Goal: Information Seeking & Learning: Understand process/instructions

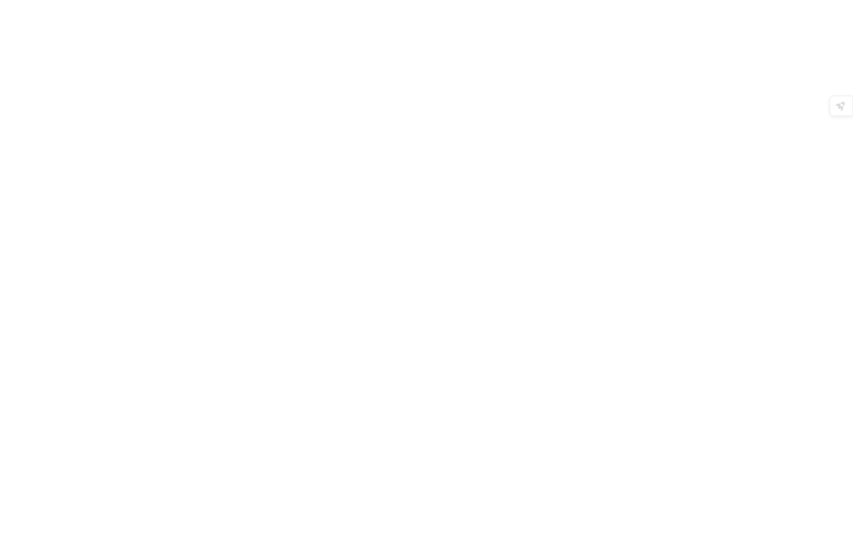
click at [499, 217] on div at bounding box center [426, 268] width 853 height 537
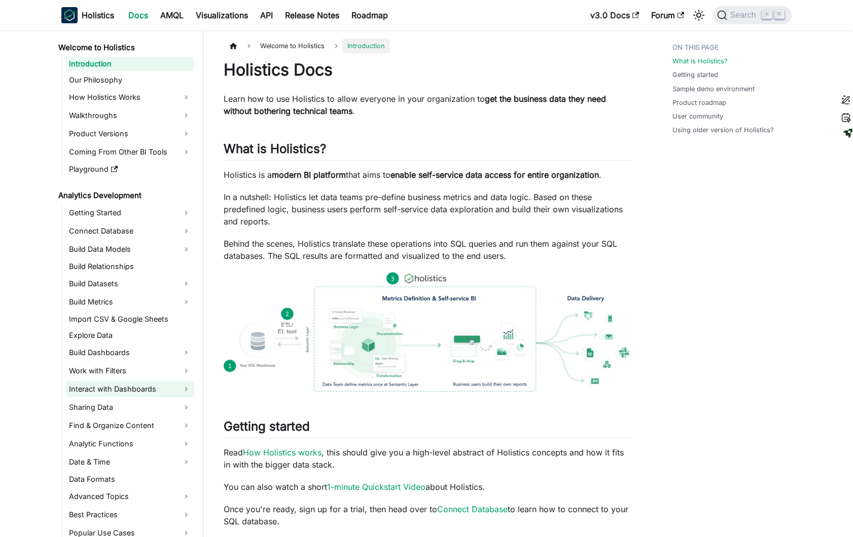
click at [128, 391] on link "Interact with Dashboards" at bounding box center [130, 389] width 128 height 16
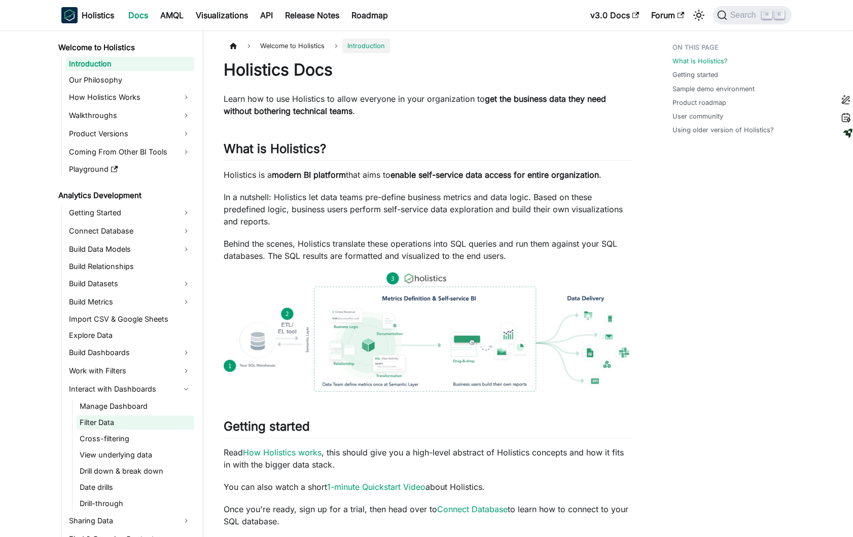
click at [127, 428] on link "Filter Data" at bounding box center [136, 423] width 118 height 14
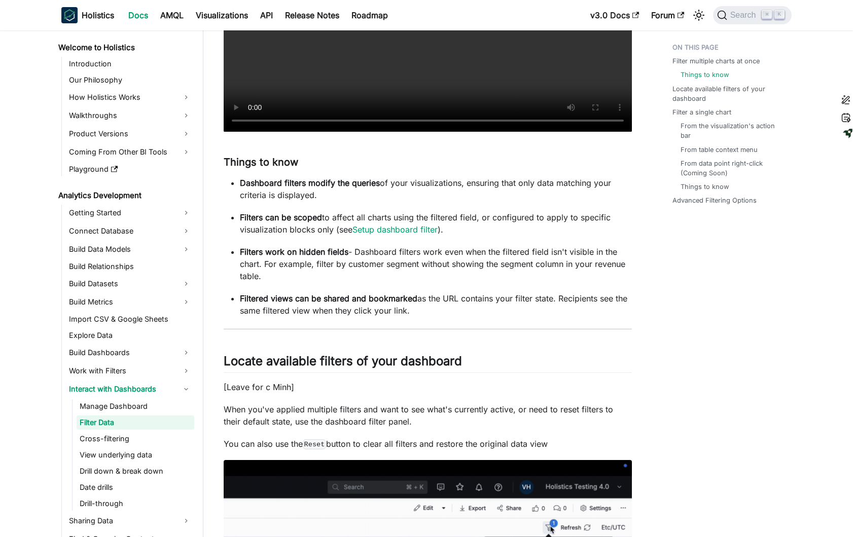
scroll to position [470, 0]
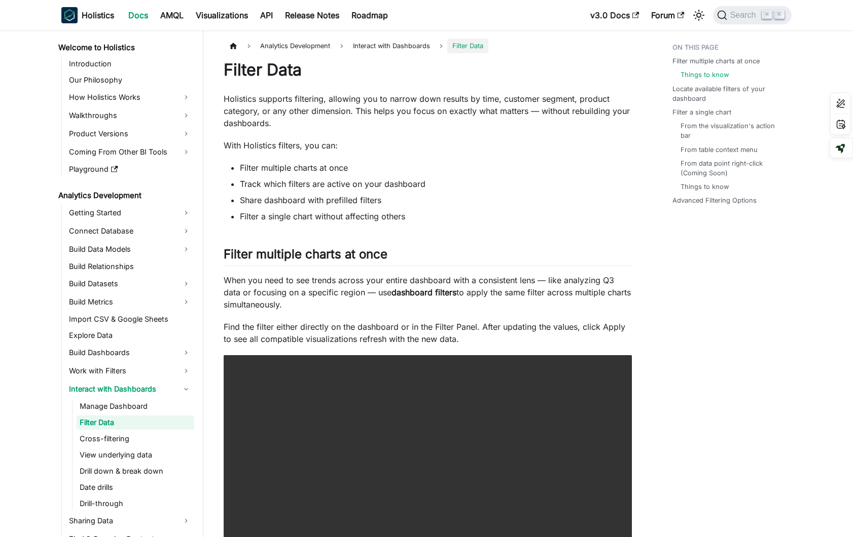
scroll to position [470, 0]
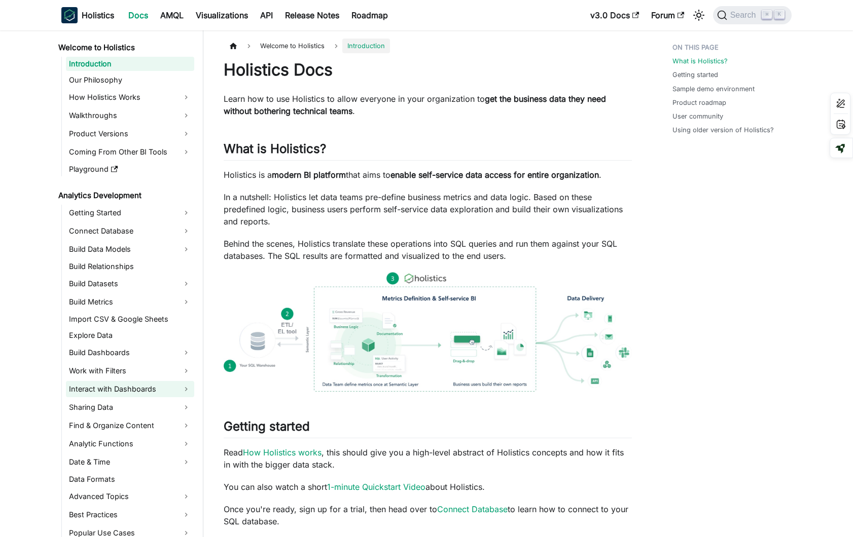
click at [144, 393] on link "Interact with Dashboards" at bounding box center [130, 389] width 128 height 16
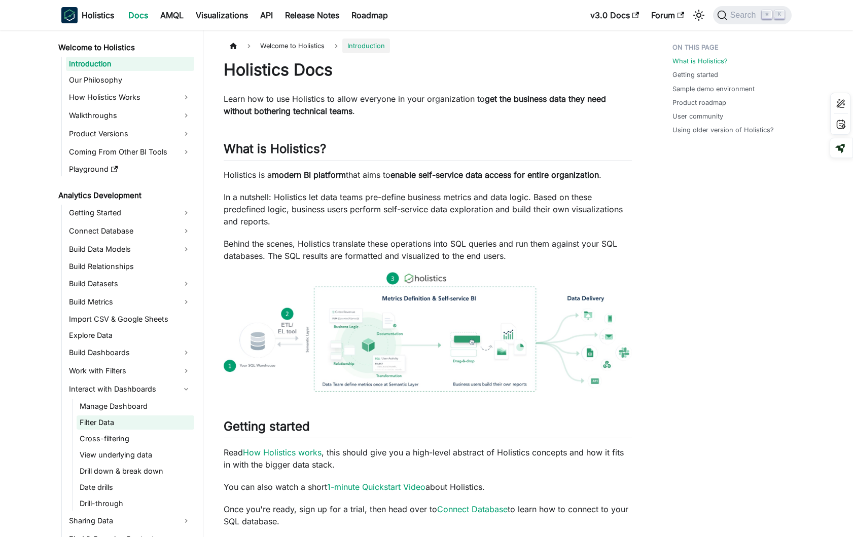
click at [141, 422] on link "Filter Data" at bounding box center [136, 423] width 118 height 14
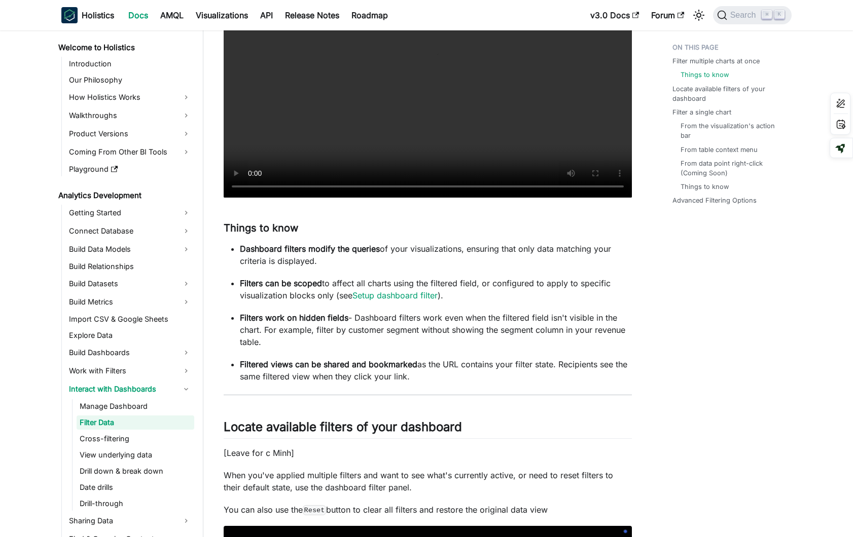
scroll to position [406, 0]
